Goal: Navigation & Orientation: Find specific page/section

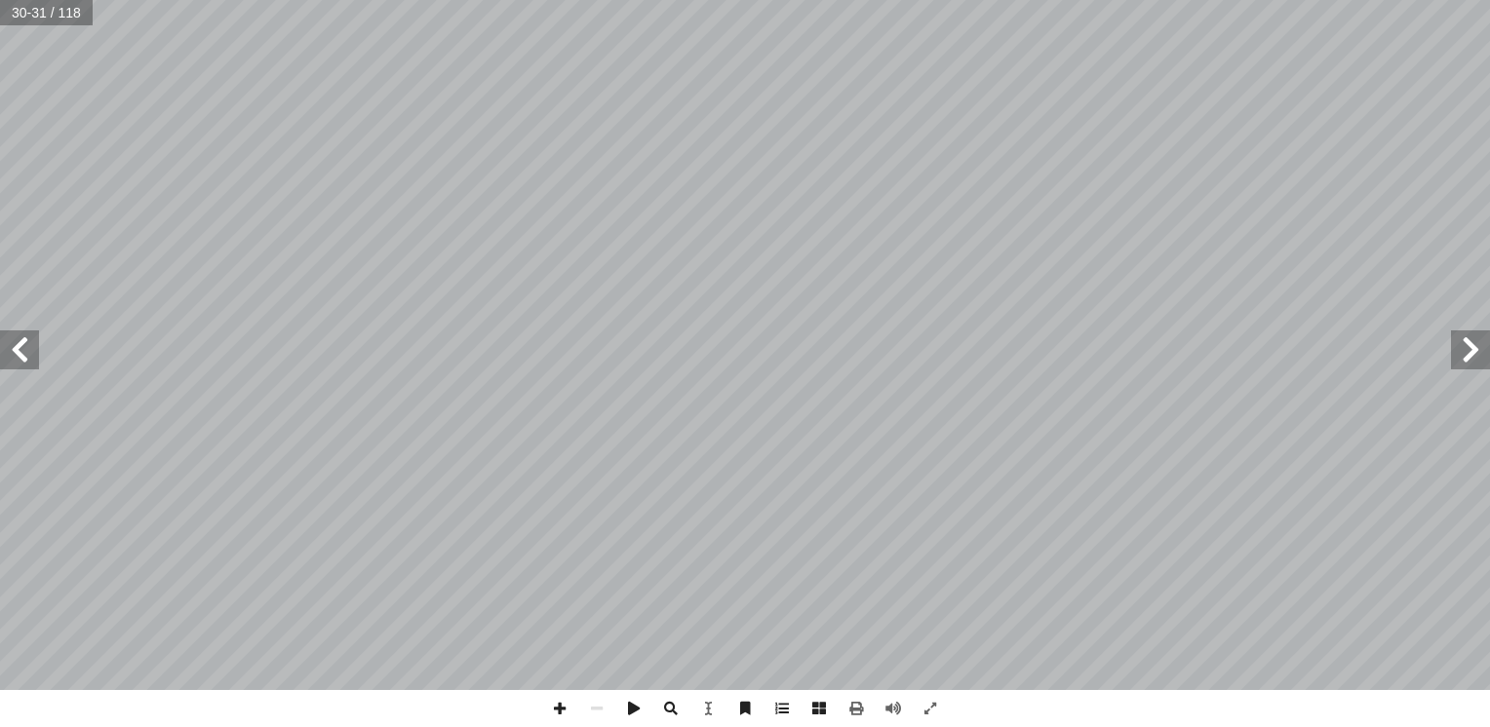
click at [35, 344] on span at bounding box center [19, 350] width 39 height 39
click at [1127, 10] on link "الصفحة الرئيسية" at bounding box center [1200, 32] width 147 height 45
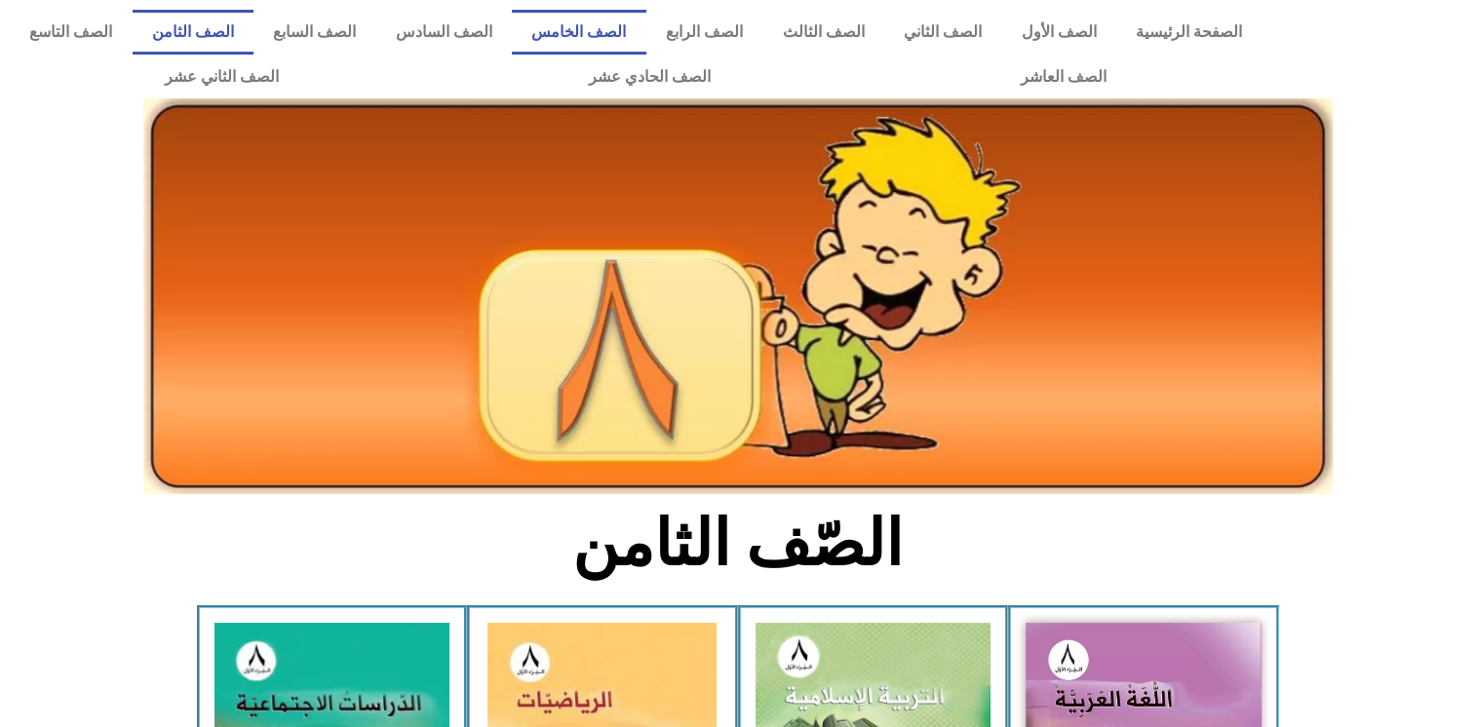
click at [646, 37] on link "الصف الخامس" at bounding box center [579, 32] width 135 height 45
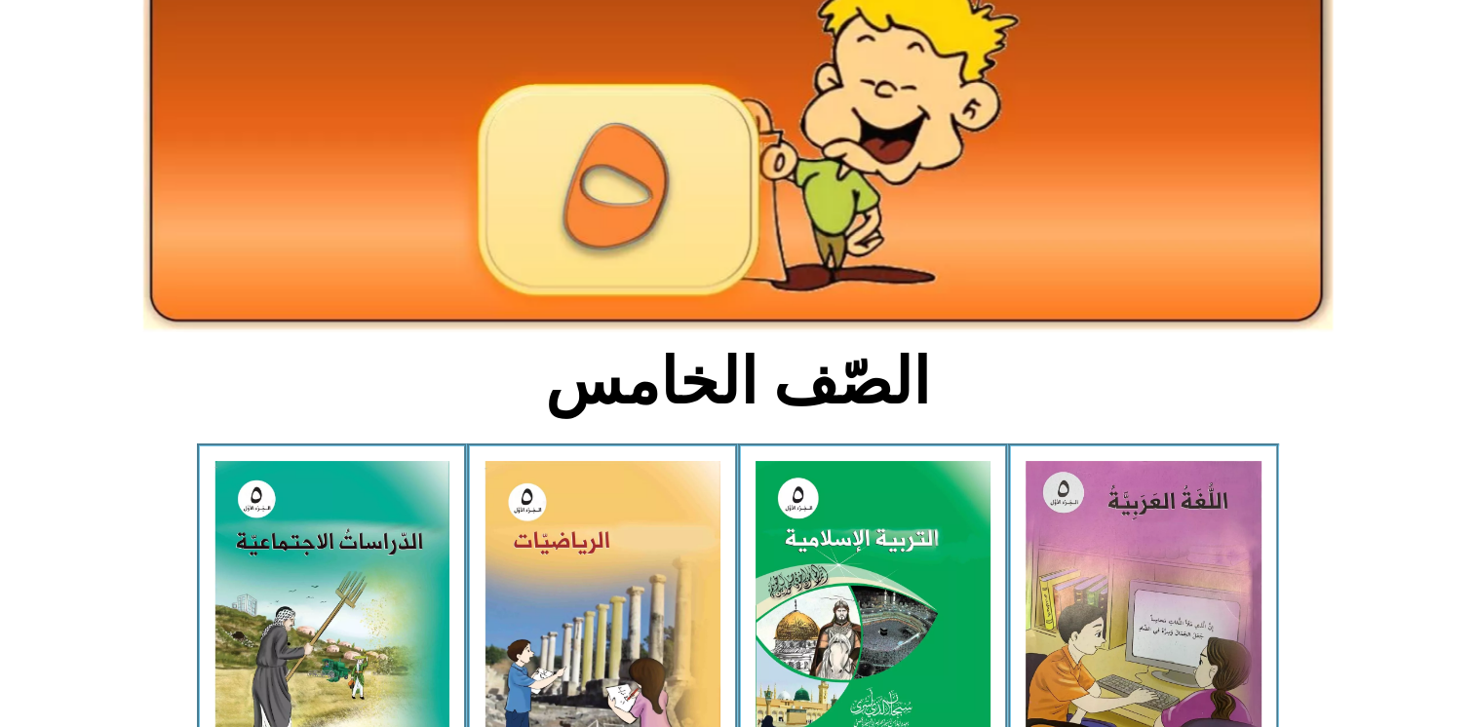
scroll to position [172, 0]
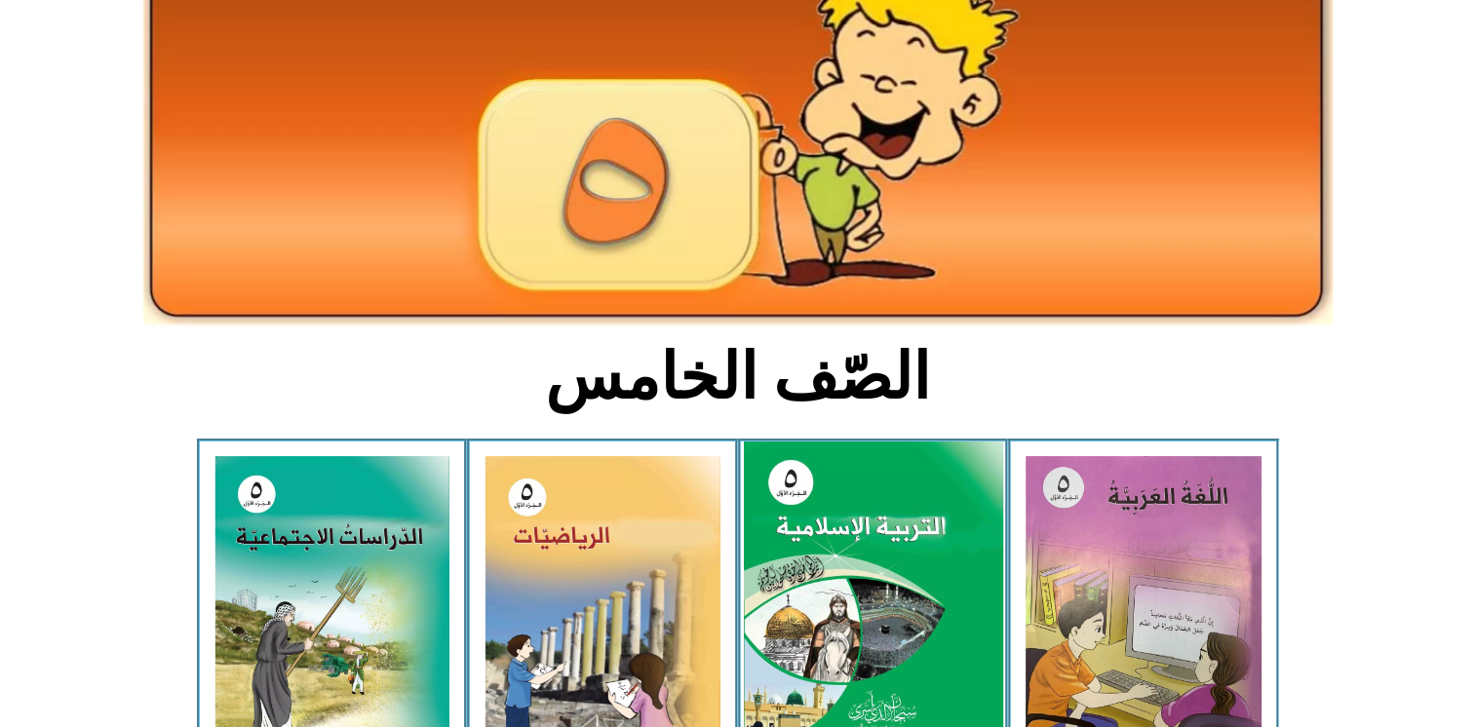
click at [846, 615] on img at bounding box center [872, 603] width 259 height 323
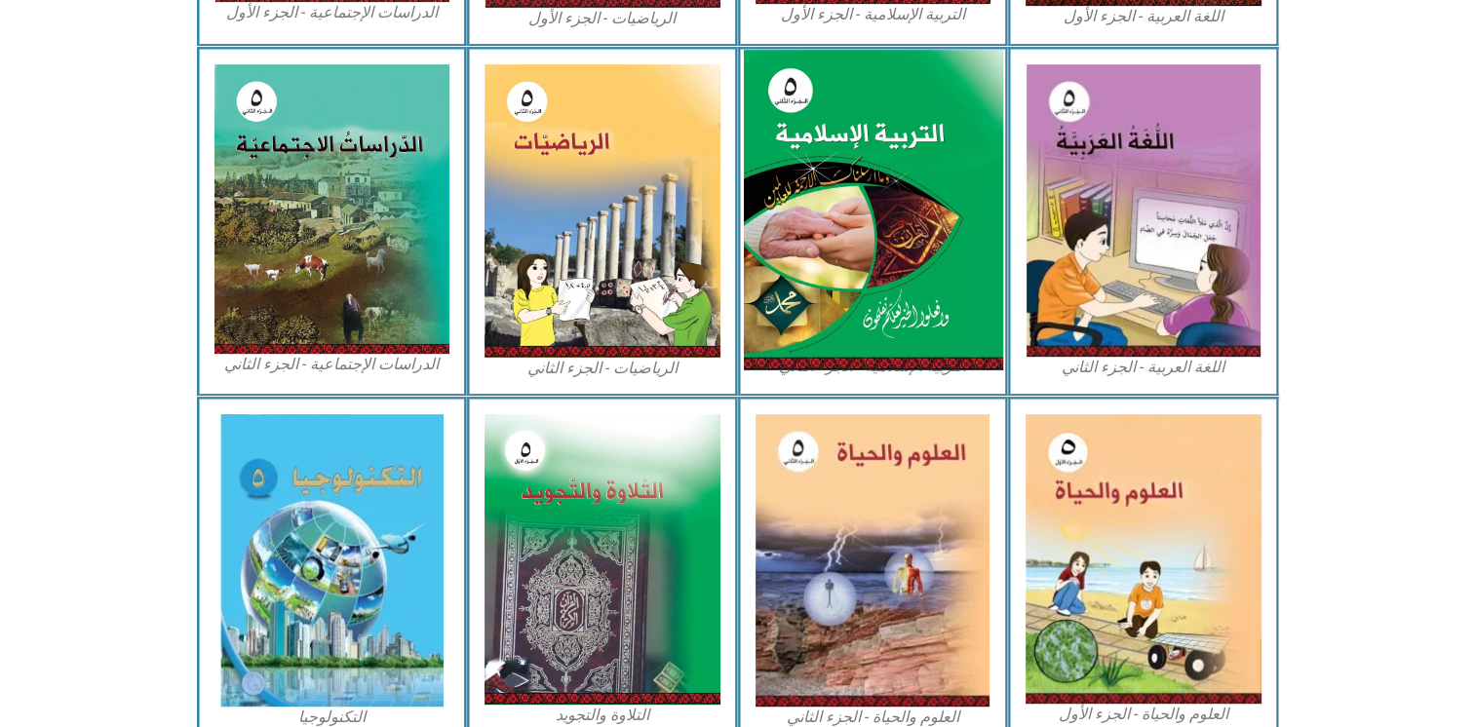
scroll to position [917, 0]
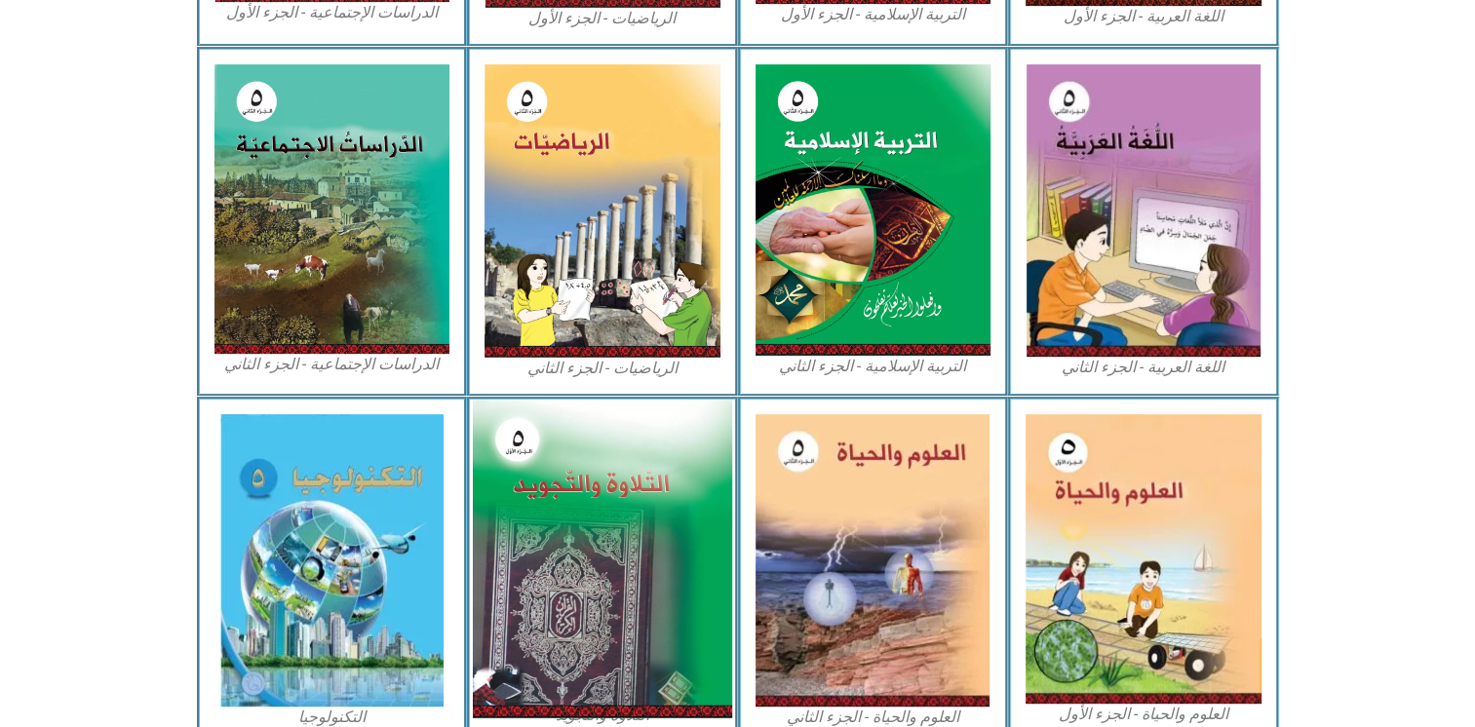
click at [603, 539] on img at bounding box center [602, 559] width 259 height 319
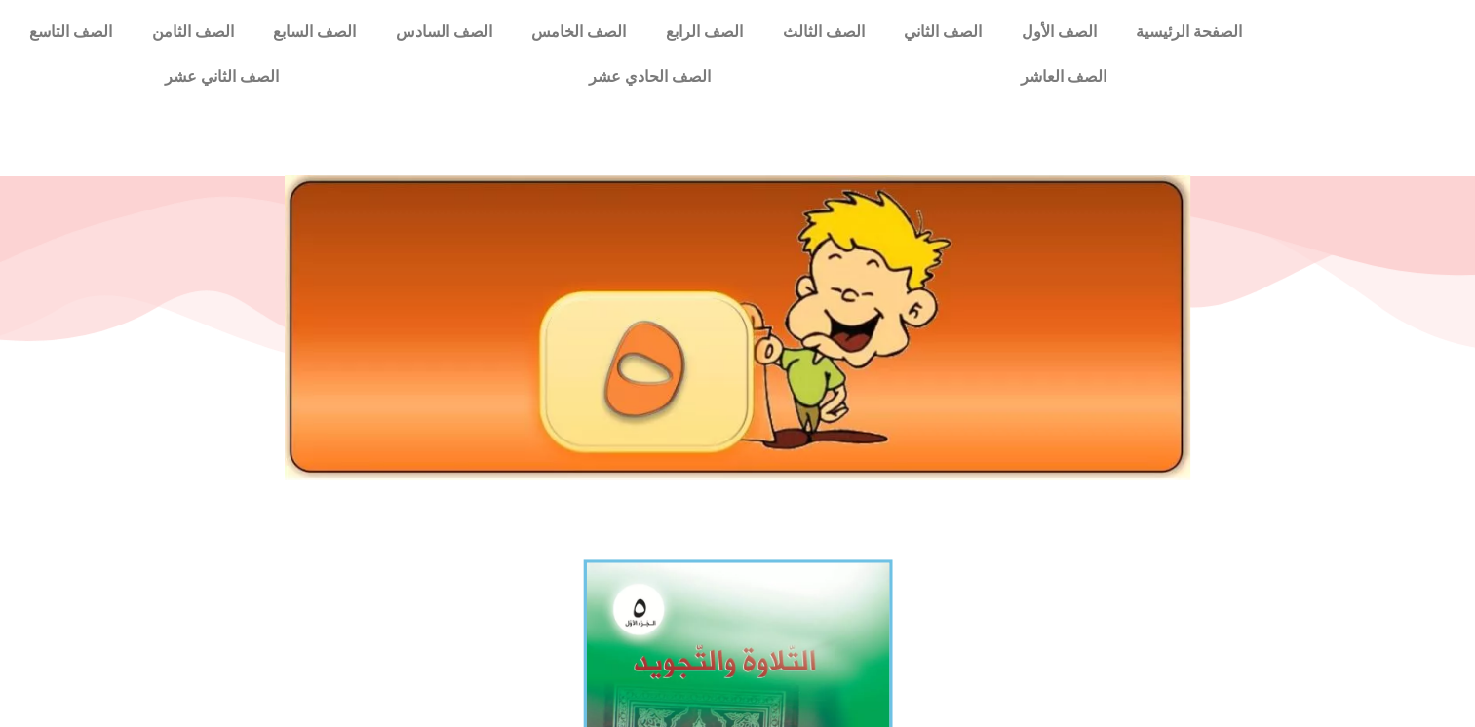
drag, startPoint x: 736, startPoint y: 619, endPoint x: 634, endPoint y: 661, distance: 110.6
